Goal: Task Accomplishment & Management: Use online tool/utility

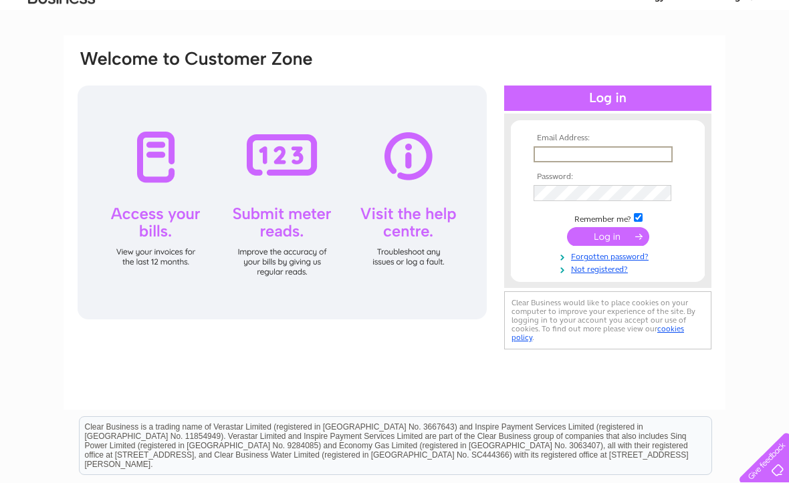
click at [576, 155] on input "text" at bounding box center [602, 154] width 139 height 16
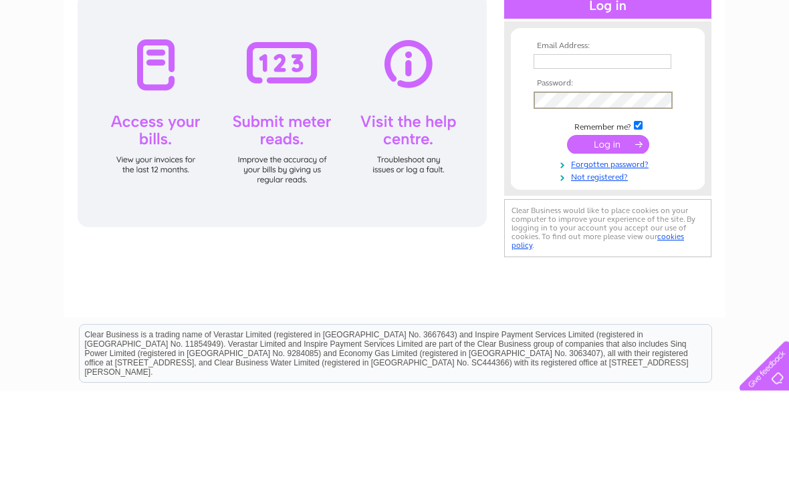
click at [553, 146] on input "text" at bounding box center [602, 153] width 138 height 15
type input "[EMAIL_ADDRESS][DOMAIN_NAME]"
click at [608, 227] on input "submit" at bounding box center [608, 236] width 82 height 19
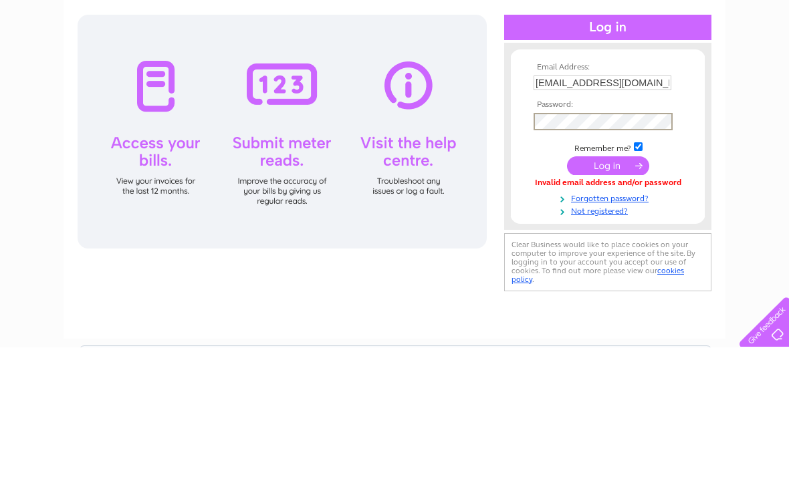
click at [668, 211] on input "drosie09@yahoo.co.uk" at bounding box center [602, 218] width 138 height 15
click at [608, 292] on input "submit" at bounding box center [608, 301] width 82 height 19
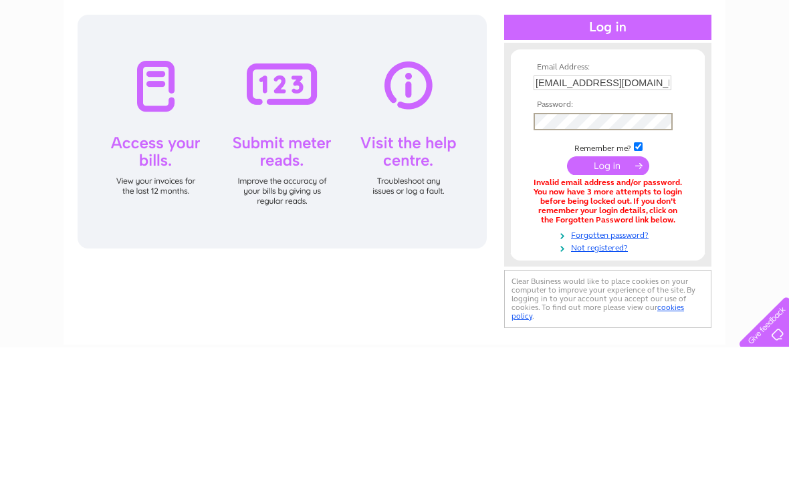
click at [656, 211] on input "[EMAIL_ADDRESS][DOMAIN_NAME]" at bounding box center [602, 218] width 138 height 15
click at [608, 292] on input "submit" at bounding box center [608, 301] width 82 height 19
click at [664, 211] on input "[EMAIL_ADDRESS][DOMAIN_NAME]" at bounding box center [602, 218] width 138 height 15
click at [622, 292] on input "submit" at bounding box center [608, 301] width 82 height 19
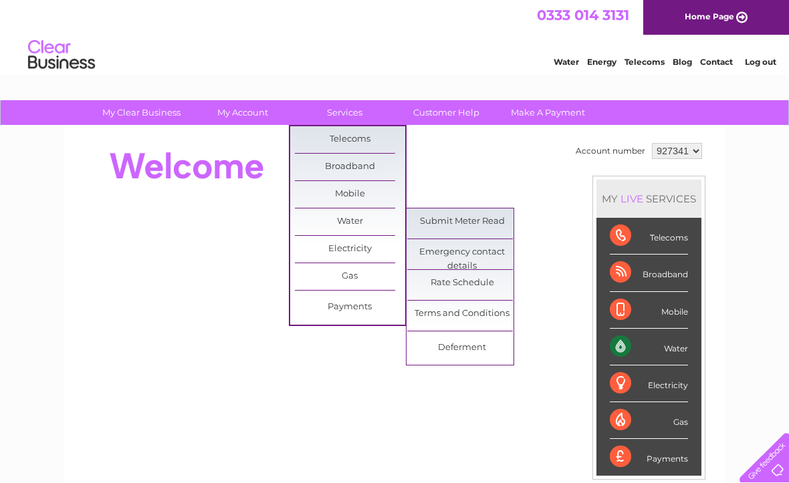
click at [486, 228] on link "Submit Meter Read" at bounding box center [462, 222] width 110 height 27
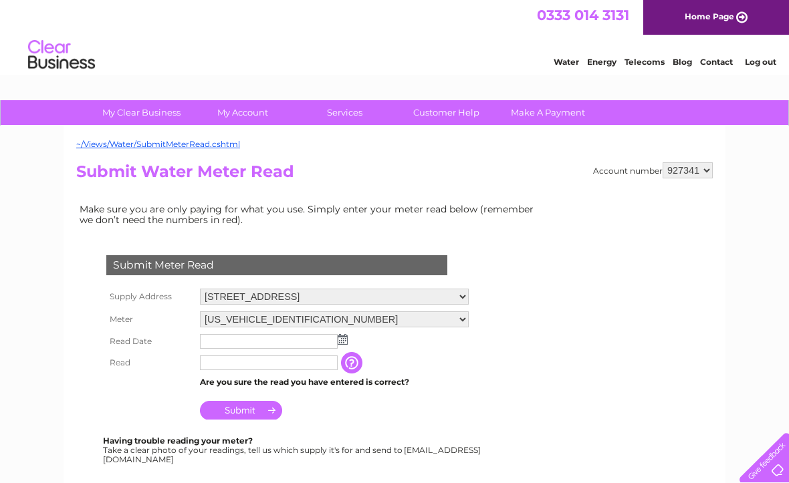
click at [466, 295] on select "2 Union St, Wick, KW1 5ED 4 Union Street, Wick, Caithness, KW1 5ED" at bounding box center [334, 297] width 269 height 16
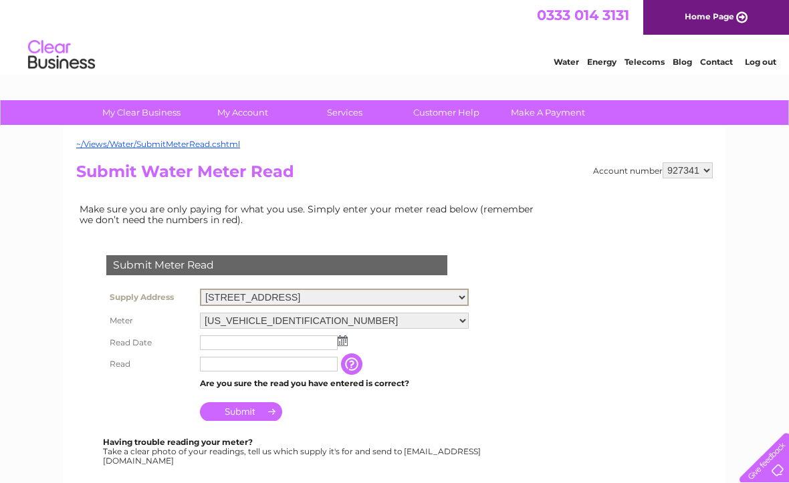
select select "557829"
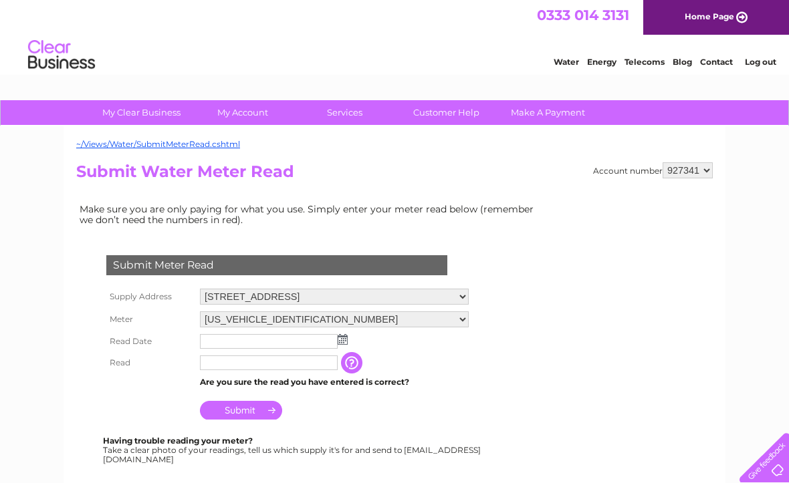
click at [346, 339] on img at bounding box center [343, 339] width 10 height 11
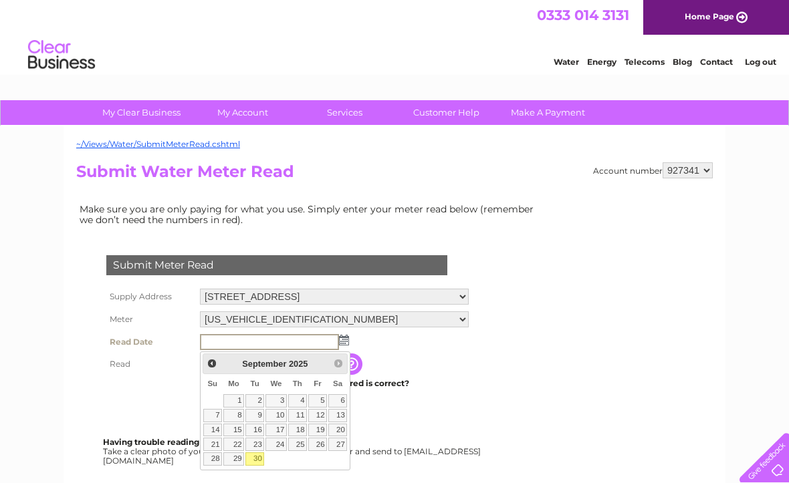
click at [260, 460] on link "30" at bounding box center [254, 458] width 19 height 13
type input "2025/09/30"
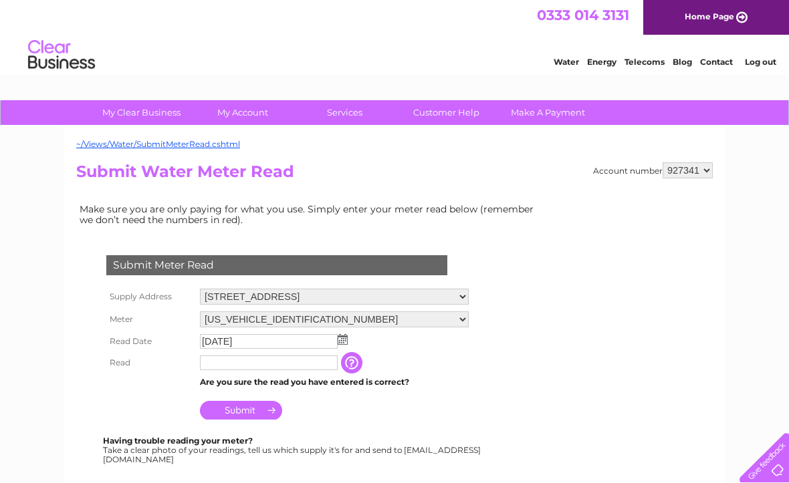
click at [225, 366] on input "text" at bounding box center [269, 363] width 138 height 15
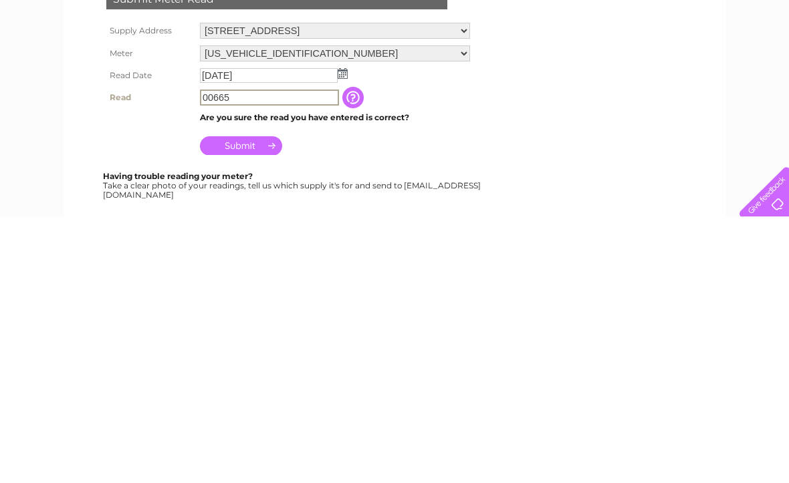
type input "00665"
click at [502, 229] on form "Submit Meter Read Supply Address 2 Union St, Wick, KW1 5ED 4 Union Street, Wick…" at bounding box center [310, 441] width 468 height 425
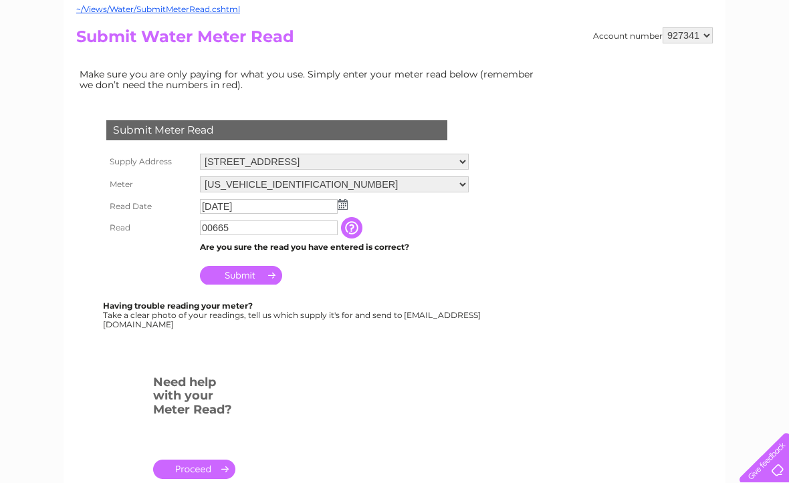
scroll to position [134, 0]
click at [257, 277] on input "Submit" at bounding box center [241, 276] width 82 height 19
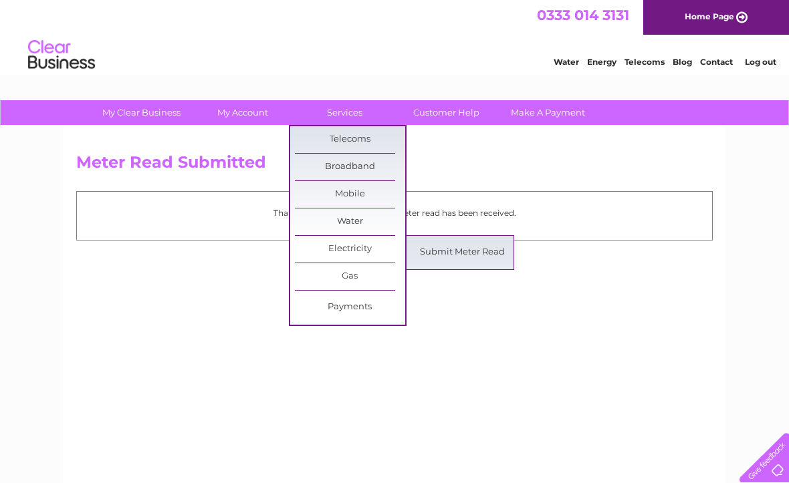
click at [487, 258] on link "Submit Meter Read" at bounding box center [462, 252] width 110 height 27
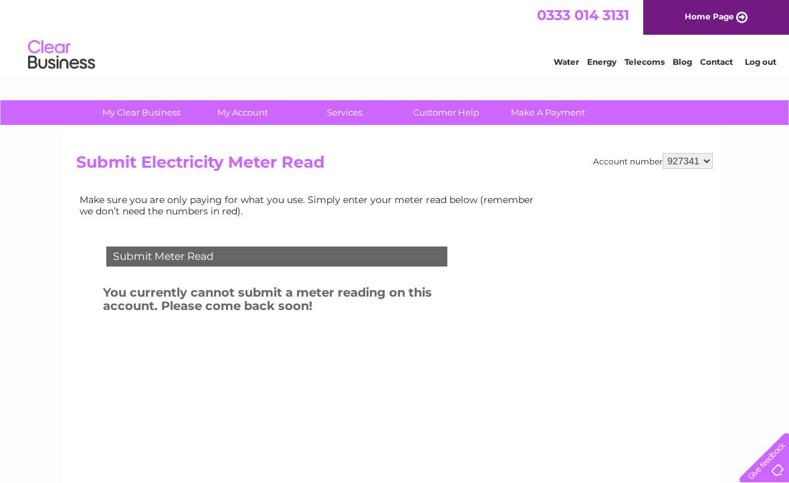
click at [599, 61] on link "Energy" at bounding box center [601, 62] width 29 height 10
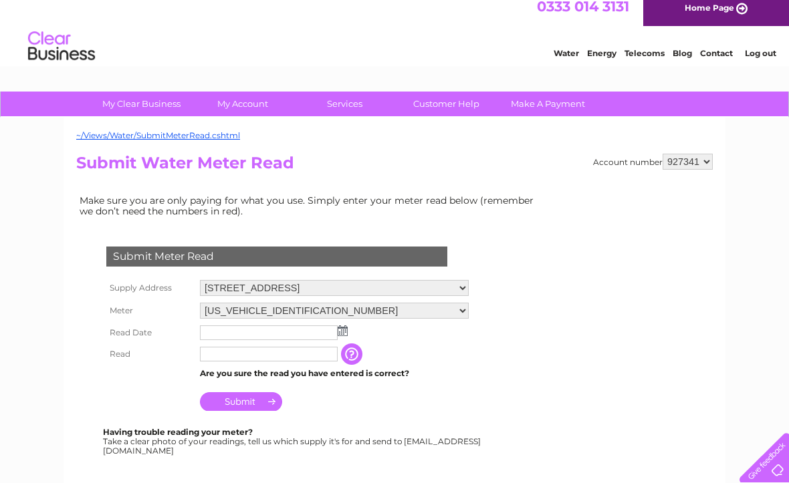
scroll to position [9, 0]
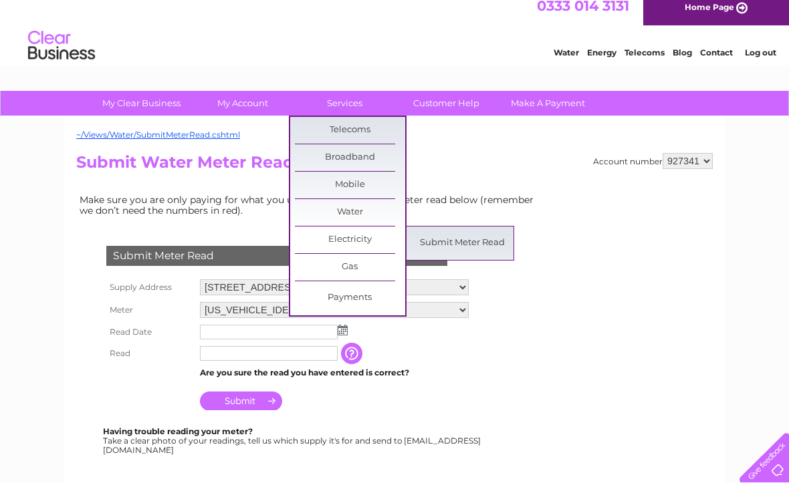
click at [486, 239] on link "Submit Meter Read" at bounding box center [462, 243] width 110 height 27
click at [480, 154] on h2 "Submit Water Meter Read" at bounding box center [394, 165] width 636 height 25
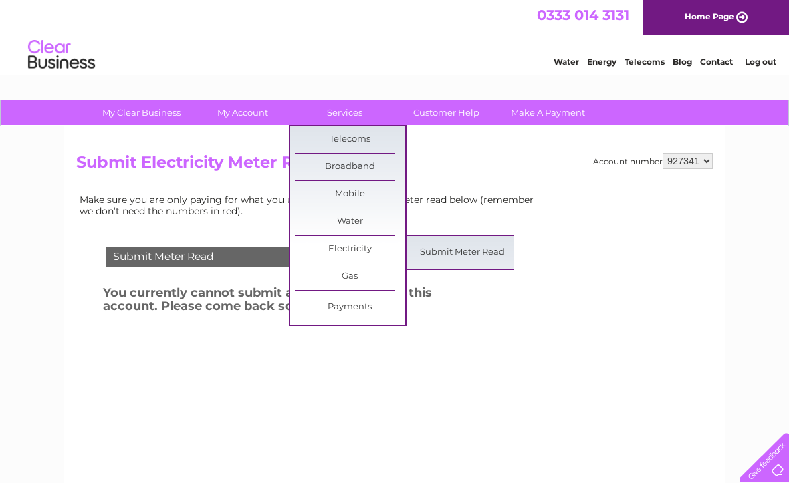
click at [479, 259] on link "Submit Meter Read" at bounding box center [462, 252] width 110 height 27
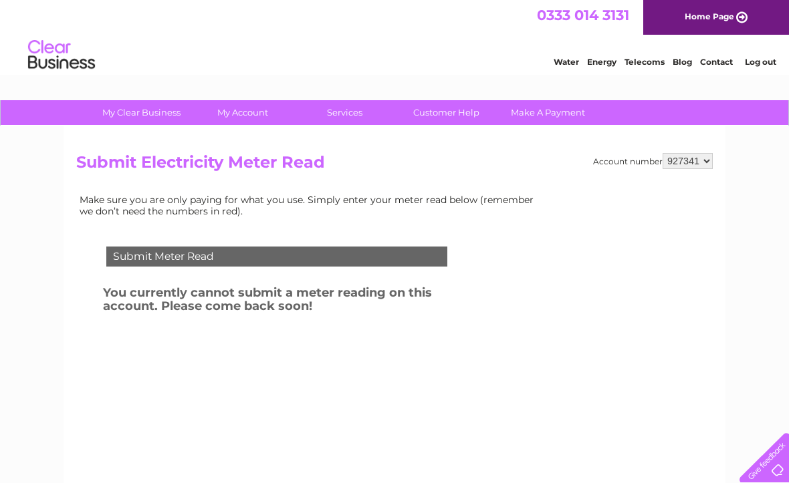
click at [710, 162] on select "927341" at bounding box center [687, 161] width 50 height 16
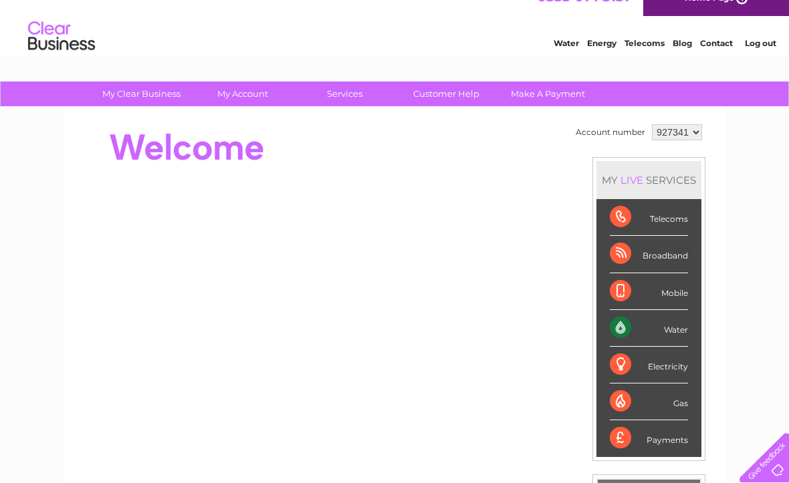
scroll to position [19, 0]
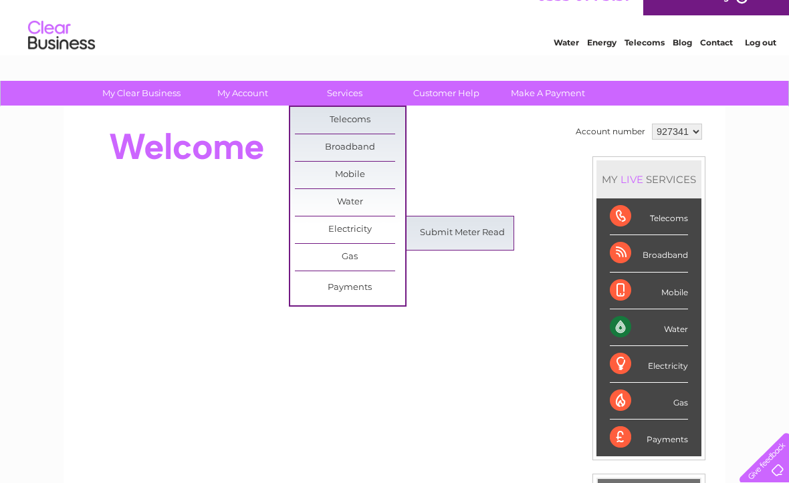
click at [493, 237] on link "Submit Meter Read" at bounding box center [462, 233] width 110 height 27
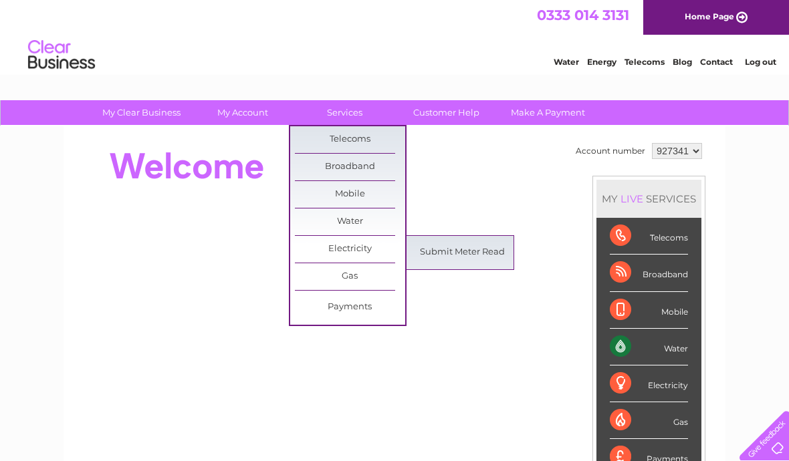
click at [480, 251] on link "Submit Meter Read" at bounding box center [462, 252] width 110 height 27
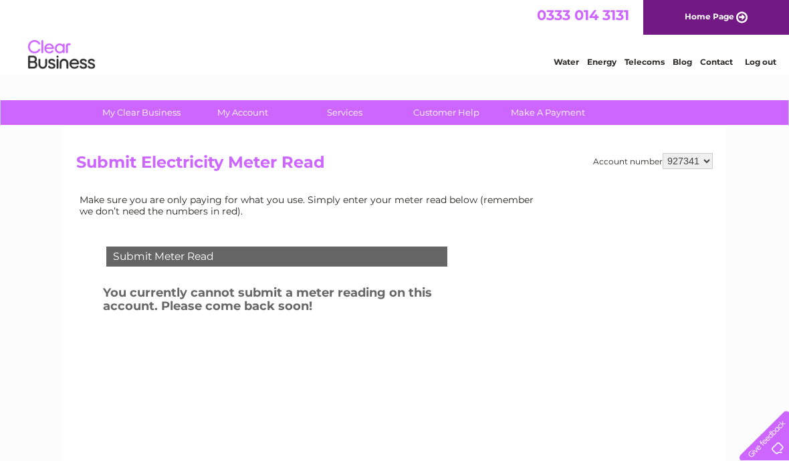
click at [327, 253] on div "Submit Meter Read" at bounding box center [276, 257] width 341 height 20
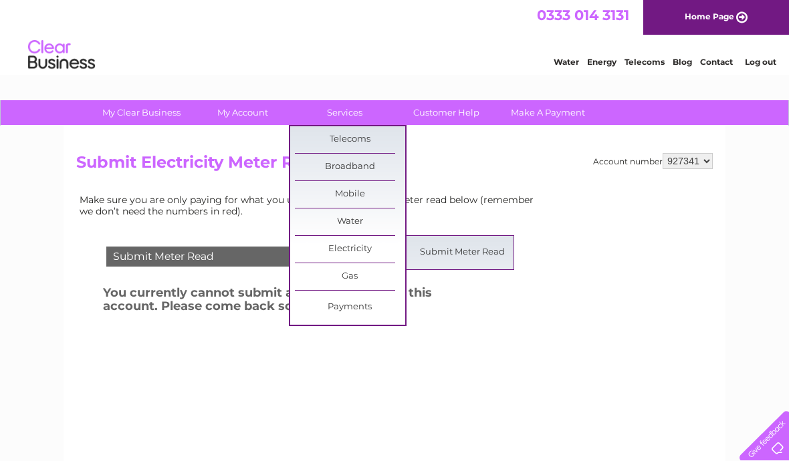
click at [477, 249] on link "Submit Meter Read" at bounding box center [462, 252] width 110 height 27
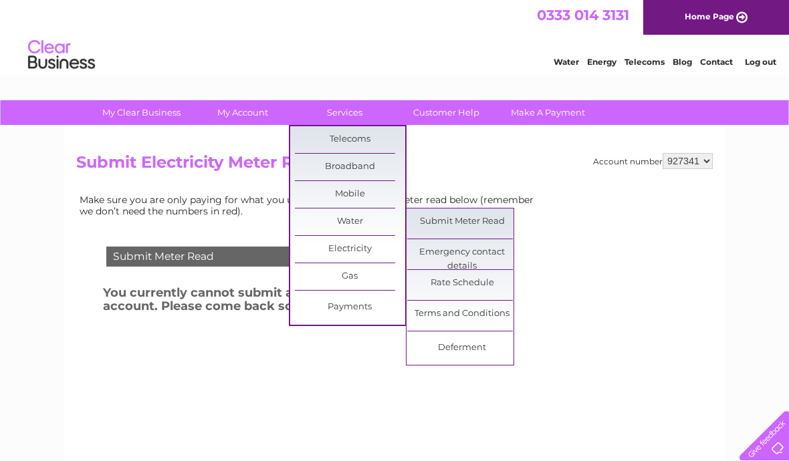
click at [505, 223] on link "Submit Meter Read" at bounding box center [462, 222] width 110 height 27
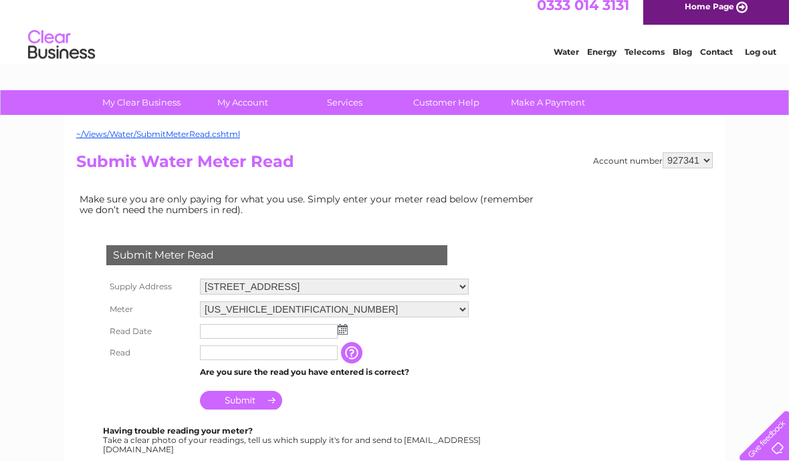
scroll to position [11, 0]
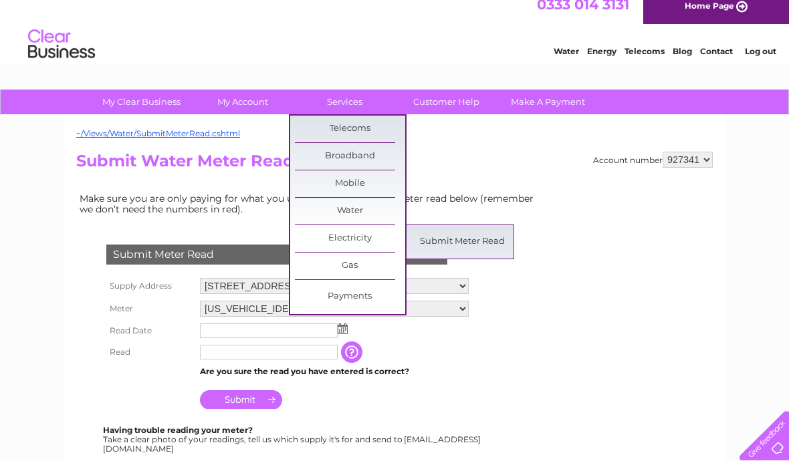
click at [479, 239] on link "Submit Meter Read" at bounding box center [462, 242] width 110 height 27
click at [367, 241] on link "Electricity" at bounding box center [350, 238] width 110 height 27
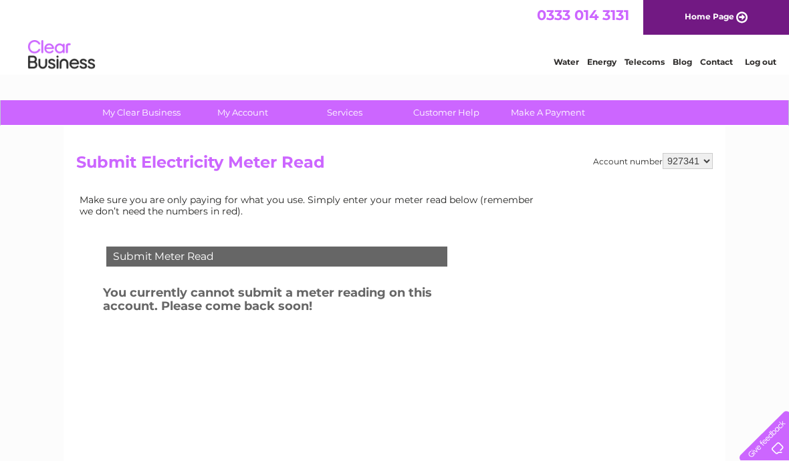
click at [281, 264] on div "Submit Meter Read" at bounding box center [276, 257] width 341 height 20
click at [210, 248] on div "Submit Meter Read" at bounding box center [276, 257] width 341 height 20
click at [219, 251] on div "Submit Meter Read" at bounding box center [276, 257] width 341 height 20
click at [733, 19] on link "Home Page" at bounding box center [716, 17] width 146 height 35
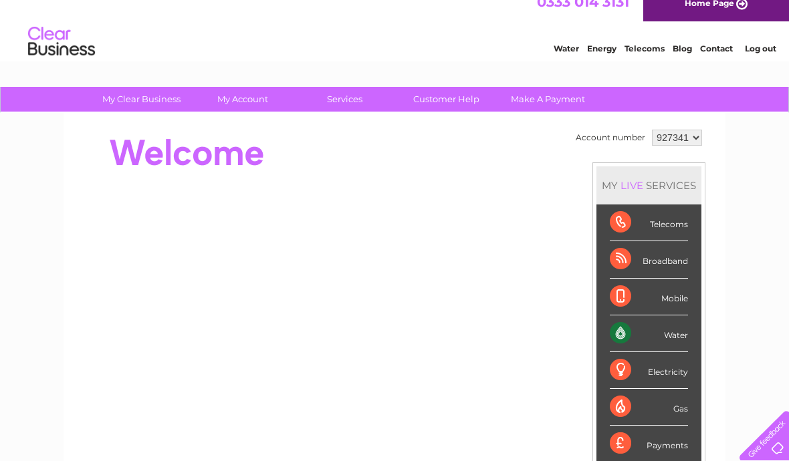
scroll to position [14, 0]
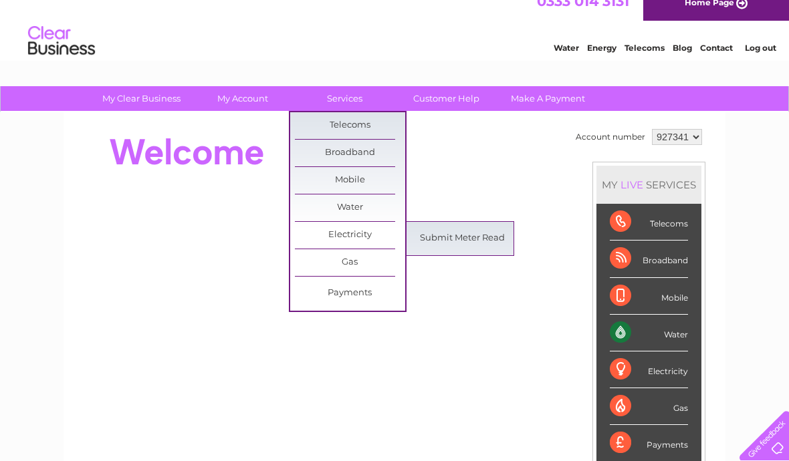
click at [479, 236] on link "Submit Meter Read" at bounding box center [462, 238] width 110 height 27
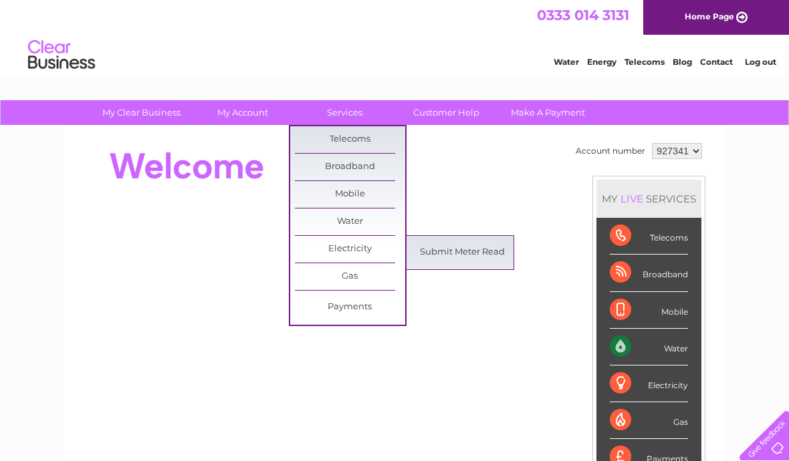
click at [479, 250] on link "Submit Meter Read" at bounding box center [462, 252] width 110 height 27
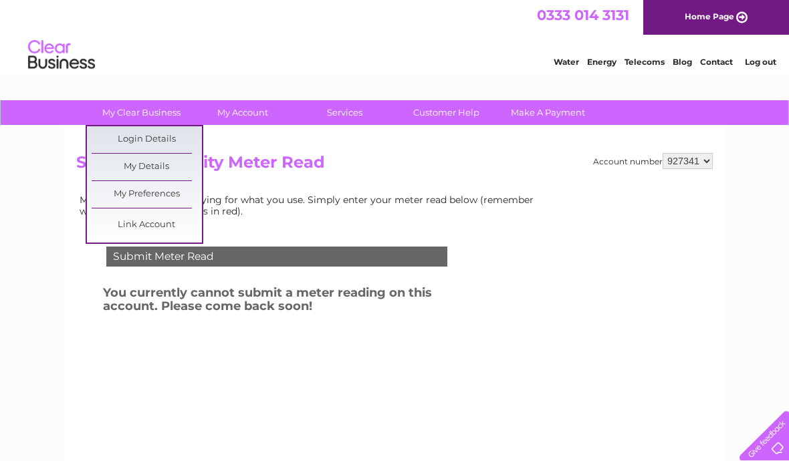
click at [164, 142] on link "Login Details" at bounding box center [147, 139] width 110 height 27
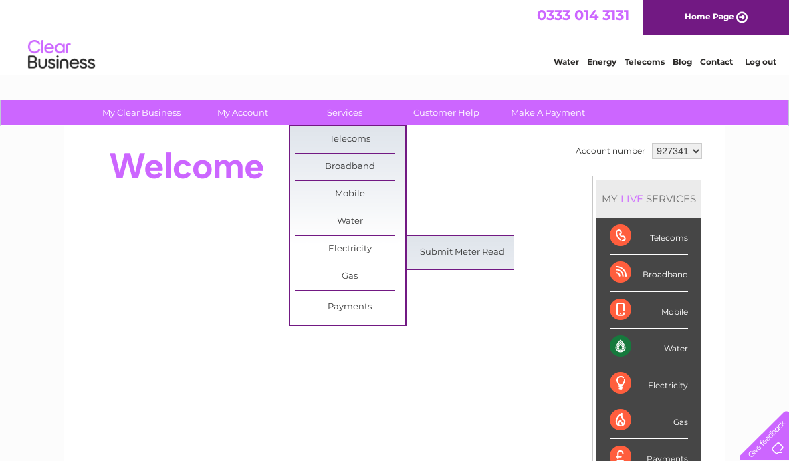
click at [475, 256] on link "Submit Meter Read" at bounding box center [462, 252] width 110 height 27
click at [478, 243] on link "Submit Meter Read" at bounding box center [462, 252] width 110 height 27
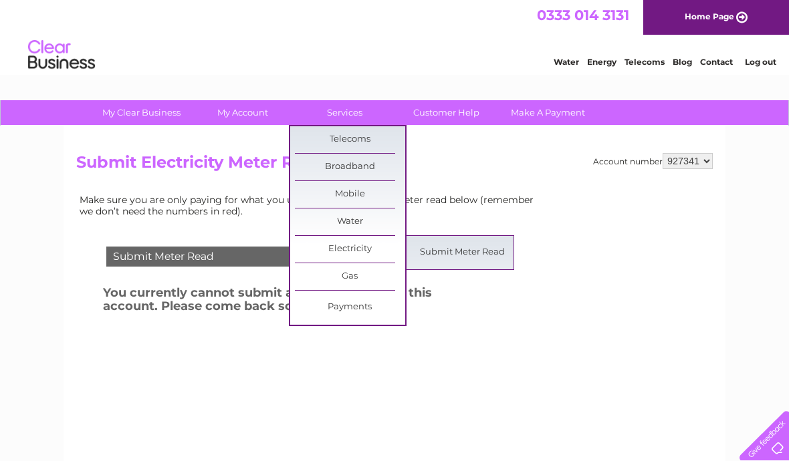
click at [475, 257] on link "Submit Meter Read" at bounding box center [462, 252] width 110 height 27
